Goal: Task Accomplishment & Management: Use online tool/utility

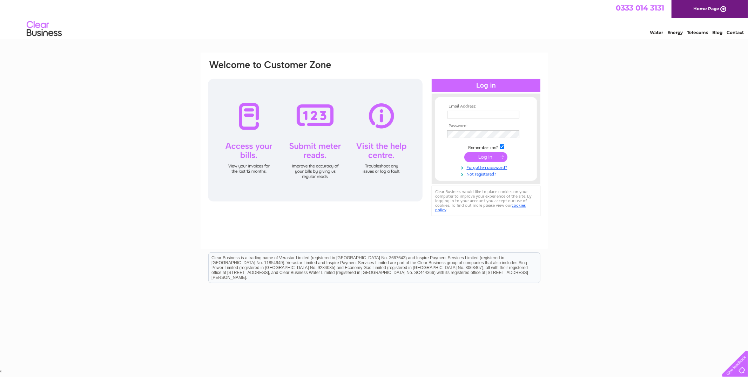
type input "ashleylightengineering@gmail.com"
click at [479, 158] on input "submit" at bounding box center [485, 157] width 43 height 10
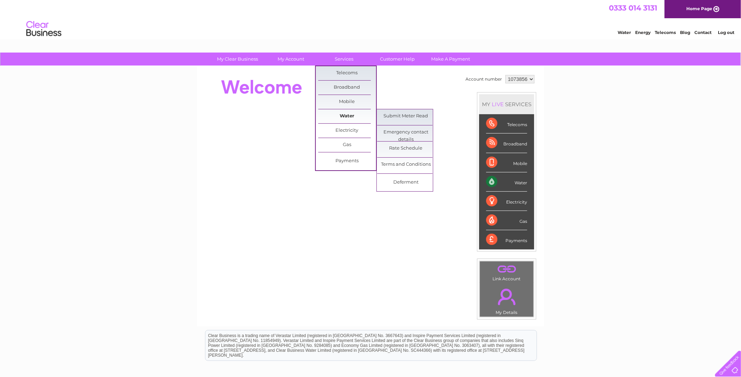
click at [344, 115] on link "Water" at bounding box center [347, 116] width 58 height 14
click at [395, 115] on link "Submit Meter Read" at bounding box center [406, 116] width 58 height 14
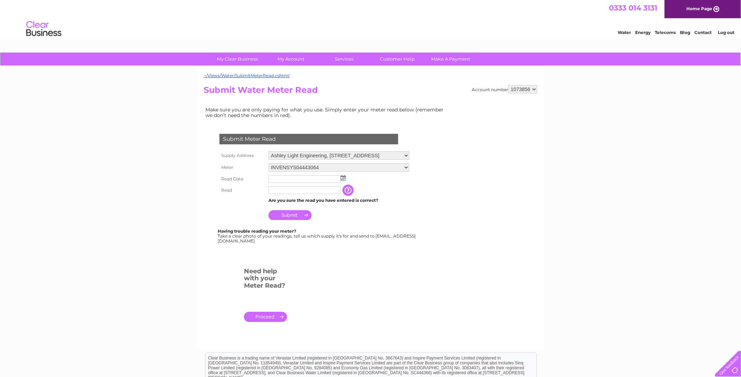
click at [324, 176] on input "text" at bounding box center [304, 179] width 72 height 8
click at [343, 178] on img at bounding box center [343, 179] width 5 height 6
click at [329, 232] on link "26" at bounding box center [330, 231] width 10 height 7
type input "2025/09/26"
click at [284, 191] on input "text" at bounding box center [304, 190] width 73 height 8
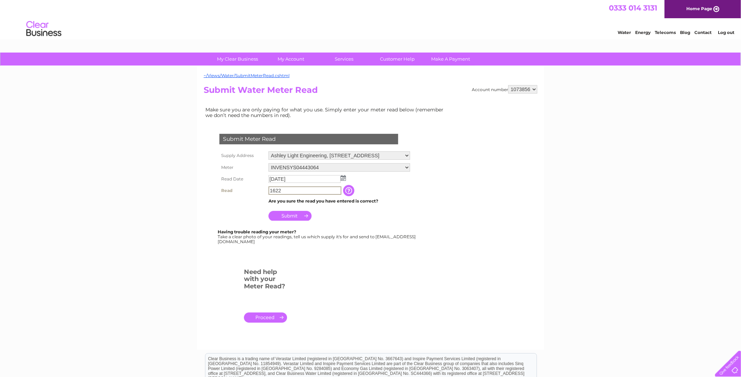
type input "1622"
click at [284, 214] on input "Submit" at bounding box center [289, 215] width 43 height 10
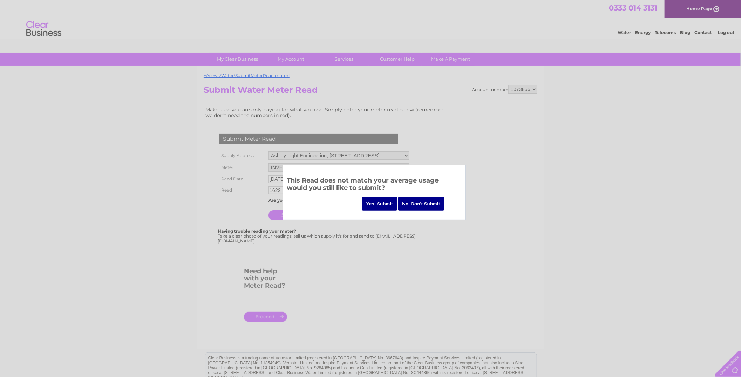
click at [411, 205] on input "No, Don't Submit" at bounding box center [421, 204] width 46 height 14
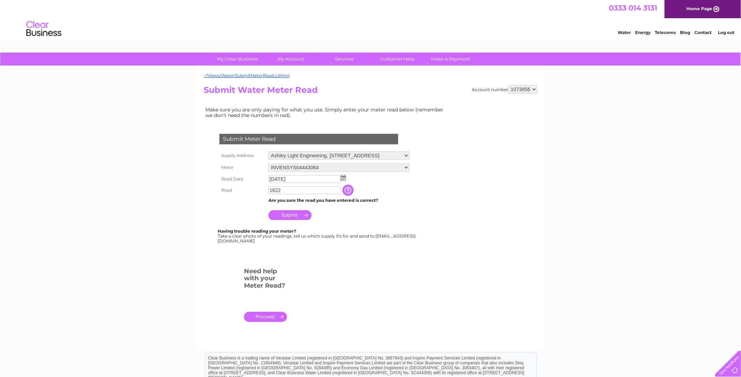
click at [314, 189] on input "1622" at bounding box center [304, 190] width 72 height 8
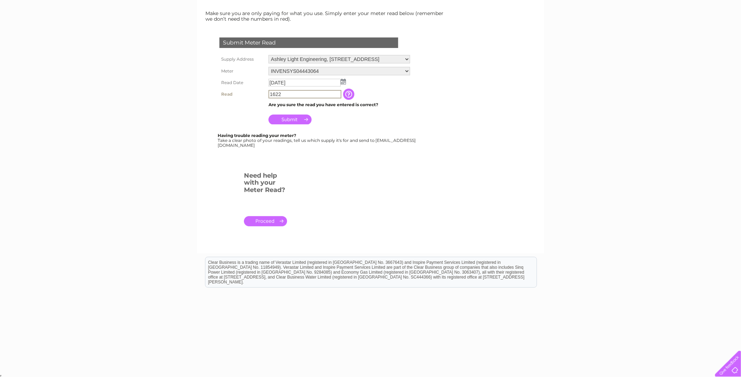
scroll to position [19, 0]
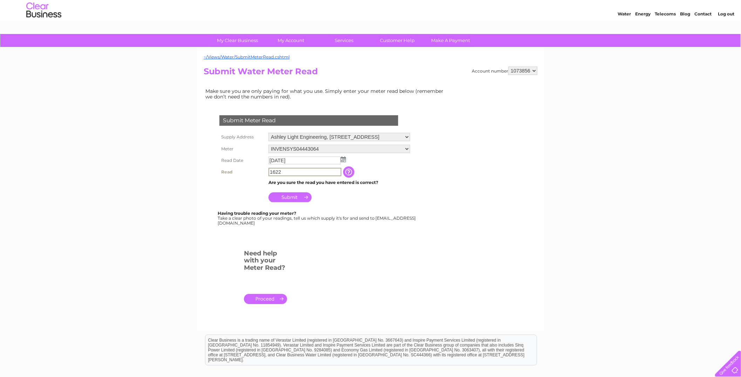
click at [290, 195] on input "Submit" at bounding box center [289, 197] width 43 height 10
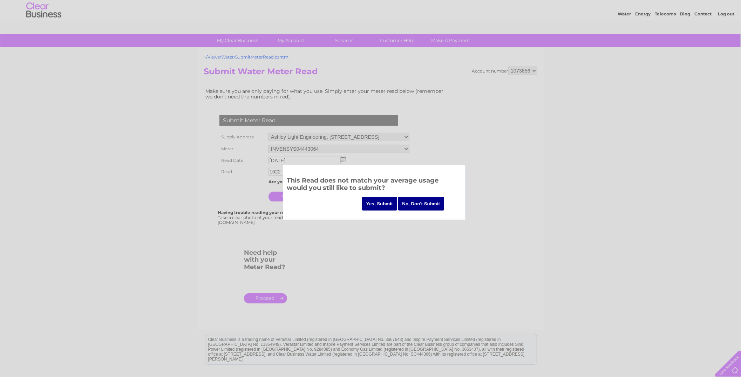
click at [382, 204] on input "Yes, Submit" at bounding box center [379, 204] width 35 height 14
